Goal: Transaction & Acquisition: Purchase product/service

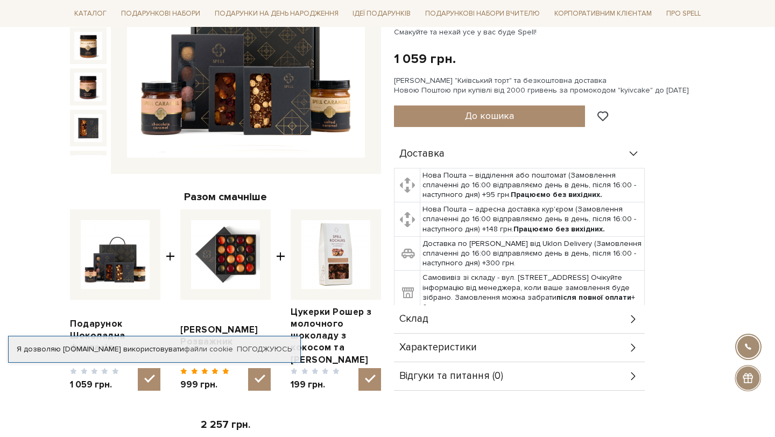
scroll to position [239, 0]
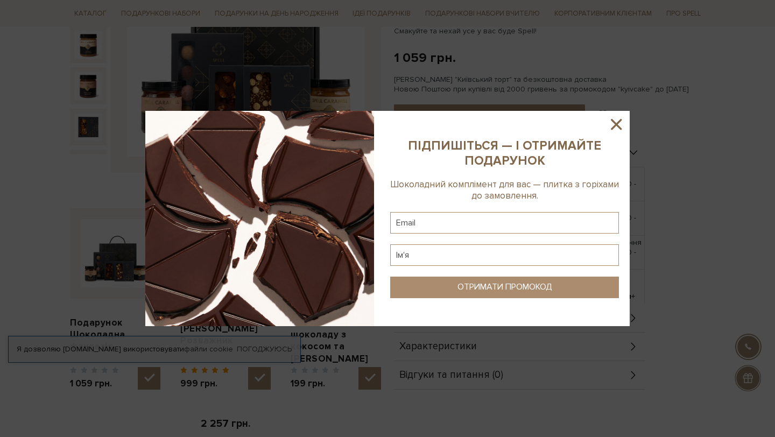
click at [615, 121] on icon at bounding box center [616, 124] width 18 height 18
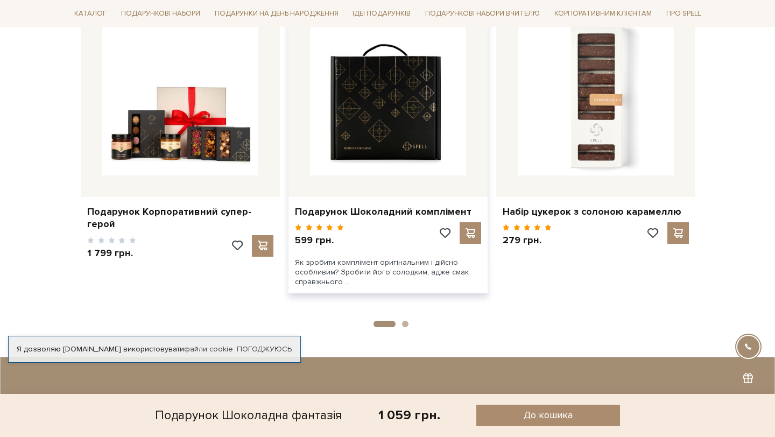
scroll to position [866, 0]
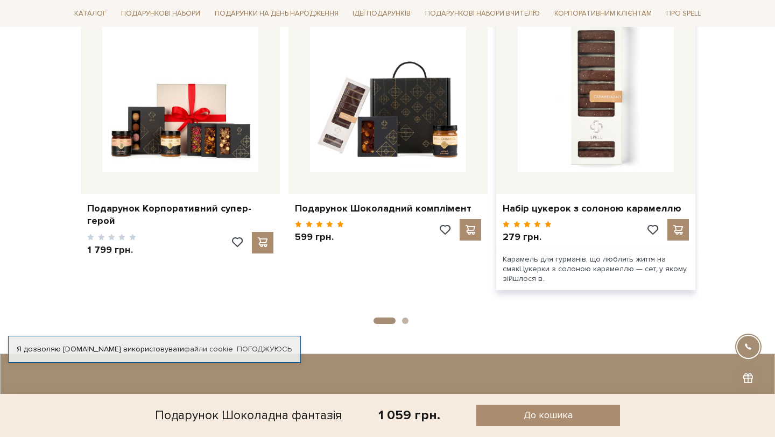
click at [521, 218] on div "Набір цукерок з солоною карамеллю" at bounding box center [596, 206] width 199 height 25
click at [521, 213] on link "Набір цукерок з солоною карамеллю" at bounding box center [596, 208] width 186 height 12
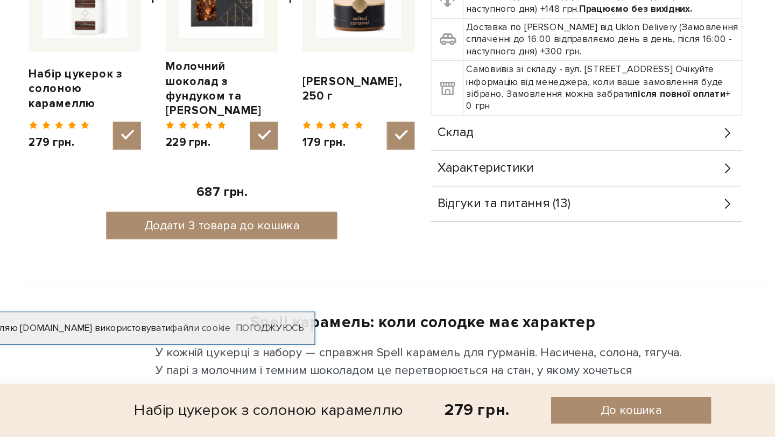
scroll to position [478, 0]
